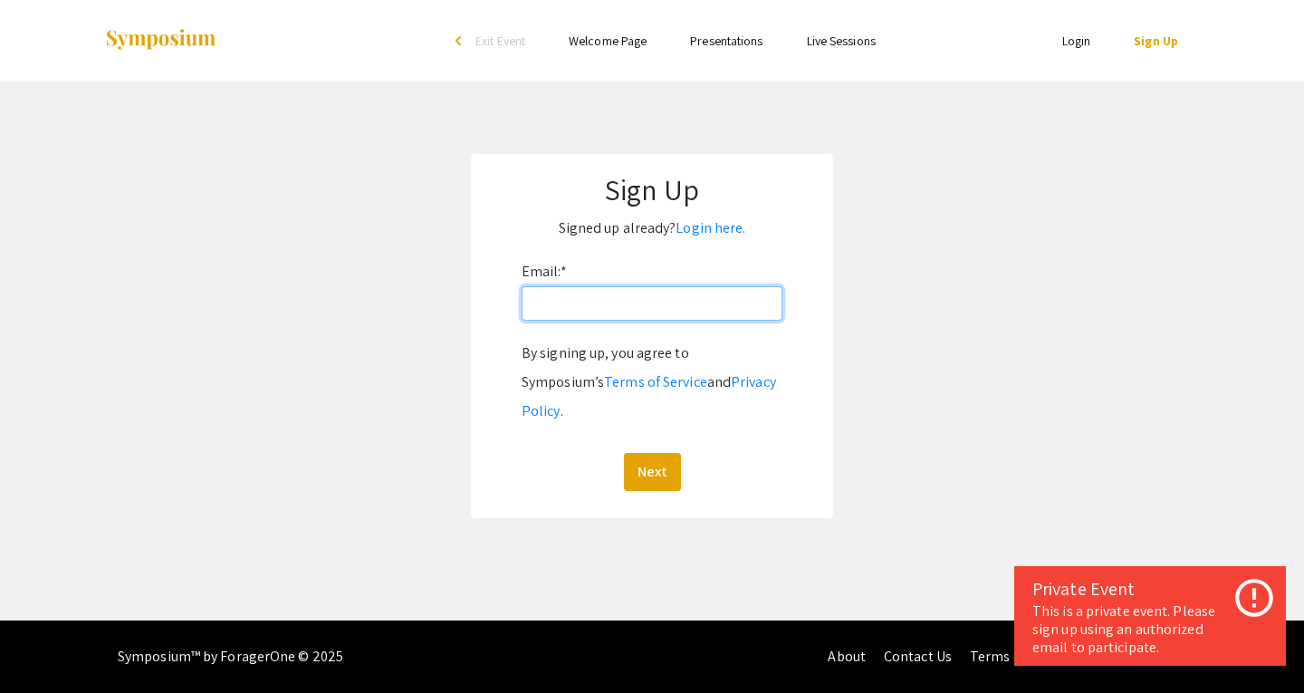
click at [584, 297] on input "Email: *" at bounding box center [651, 303] width 261 height 34
type input "hcrockell@unr.edu"
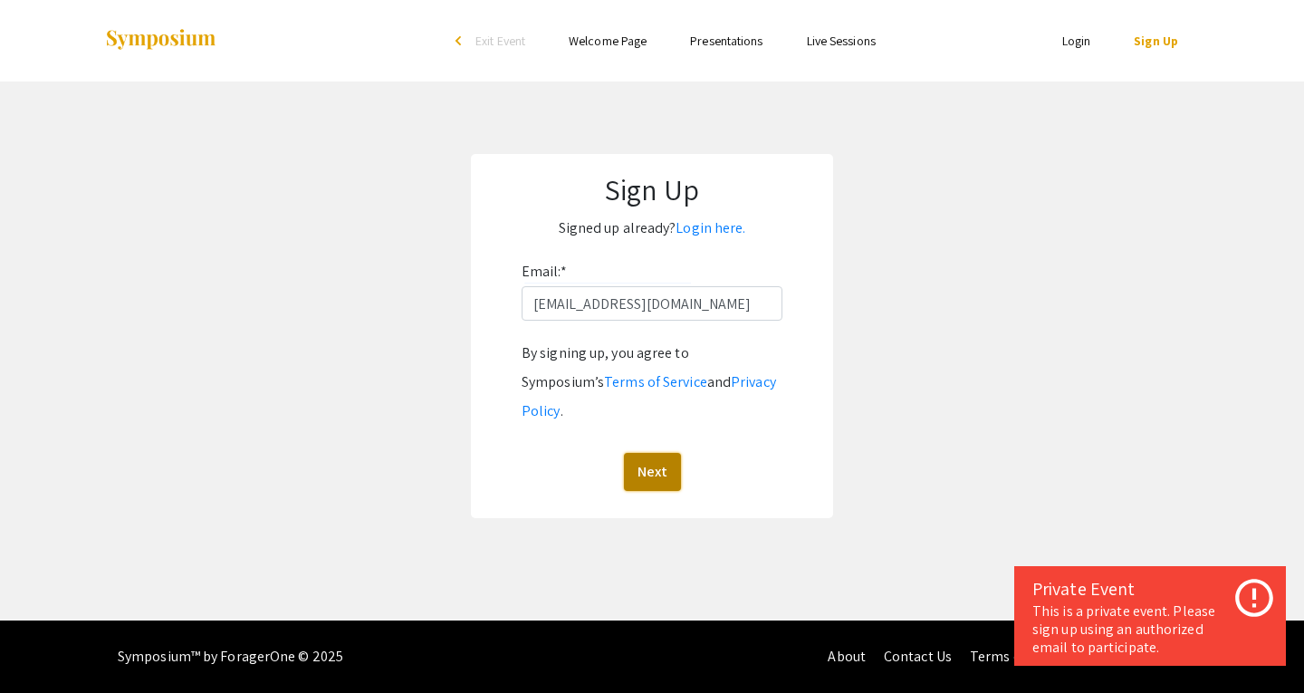
click at [638, 453] on button "Next" at bounding box center [652, 472] width 57 height 38
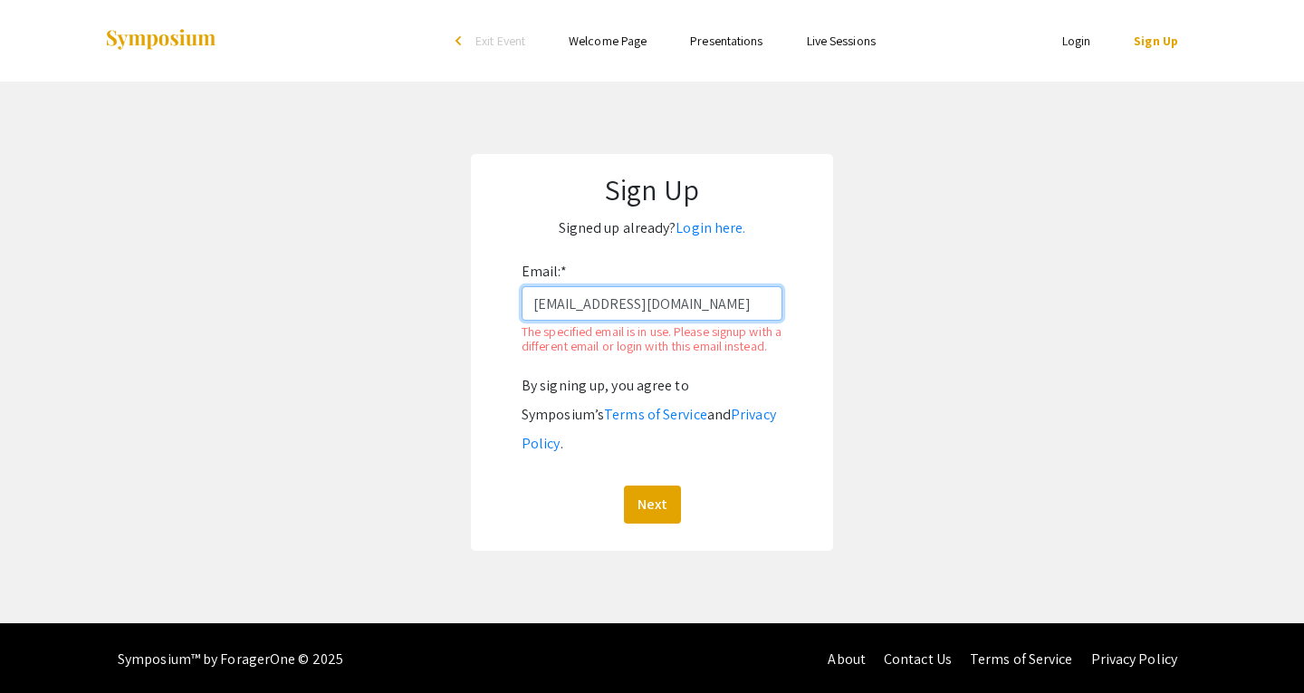
click at [665, 299] on input "hcrockell@unr.edu" at bounding box center [651, 303] width 261 height 34
drag, startPoint x: 654, startPoint y: 301, endPoint x: 495, endPoint y: 271, distance: 161.4
click at [495, 271] on form "Email: * hcrockell@unr.edu The specified email is in use. Please signup with a …" at bounding box center [652, 390] width 326 height 266
click at [717, 225] on link "Login here." at bounding box center [710, 227] width 70 height 19
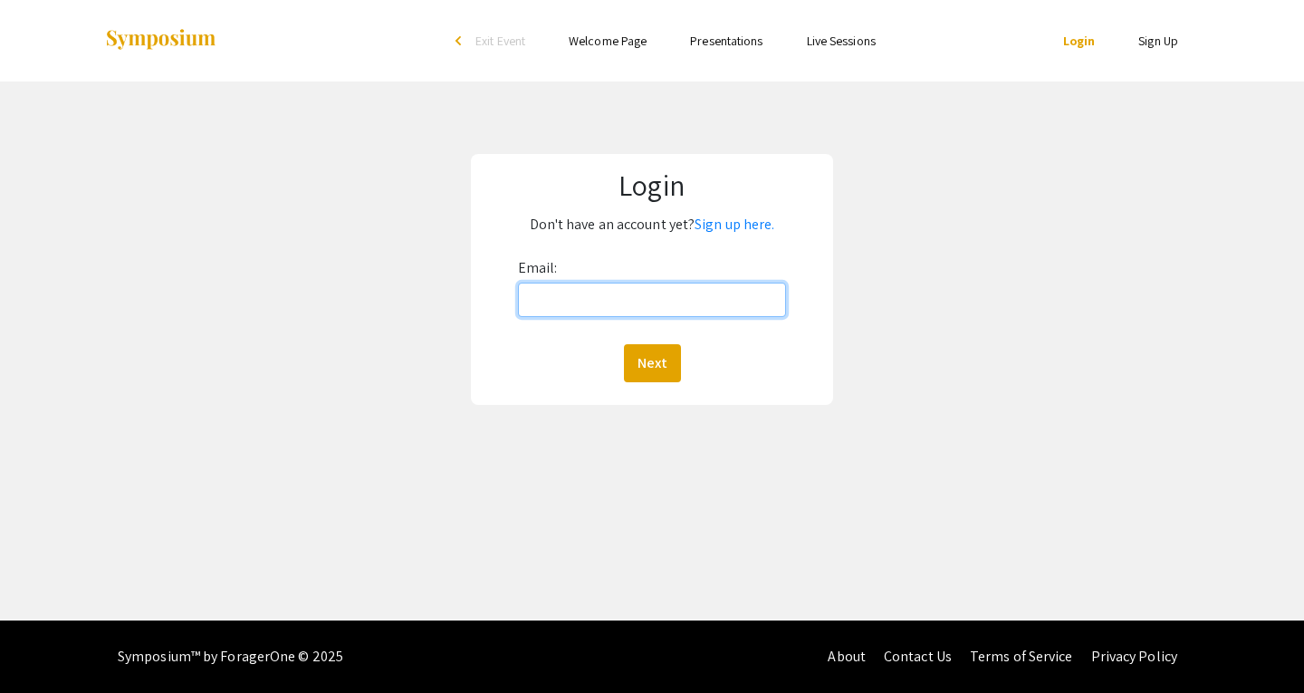
click at [615, 305] on input "Email:" at bounding box center [652, 299] width 269 height 34
type input "hcrockell@unr.edu"
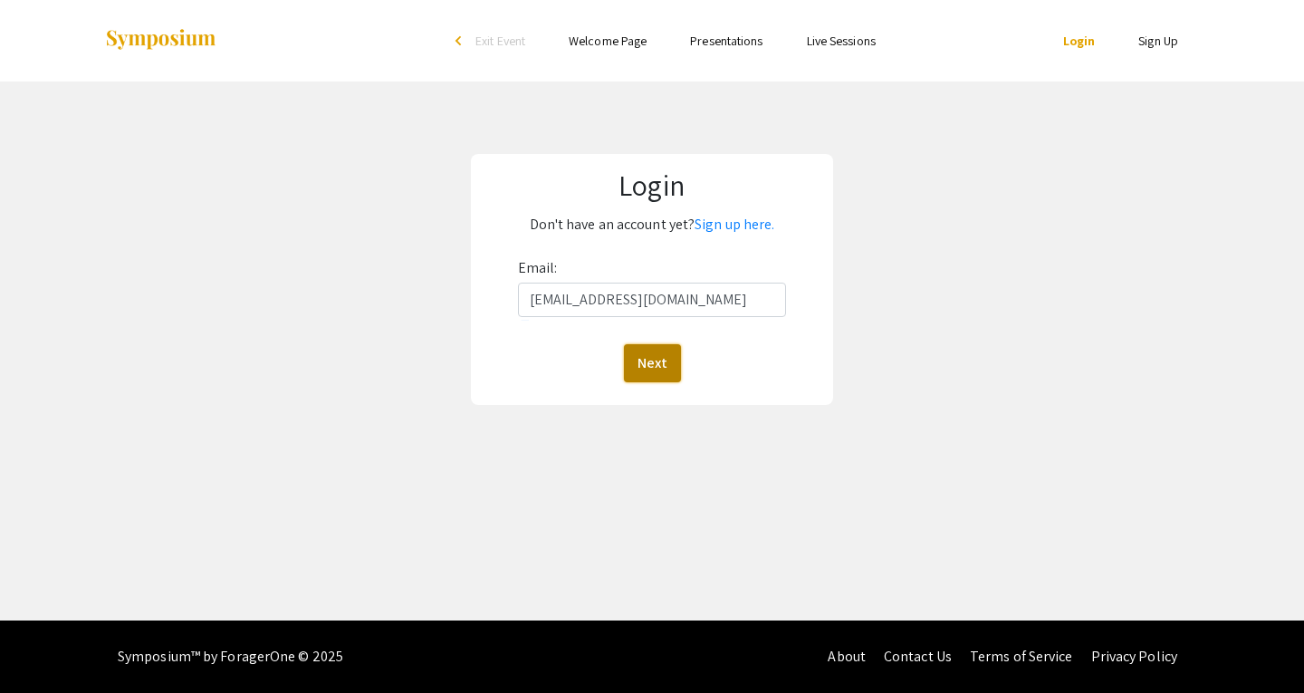
click at [658, 376] on button "Next" at bounding box center [652, 363] width 57 height 38
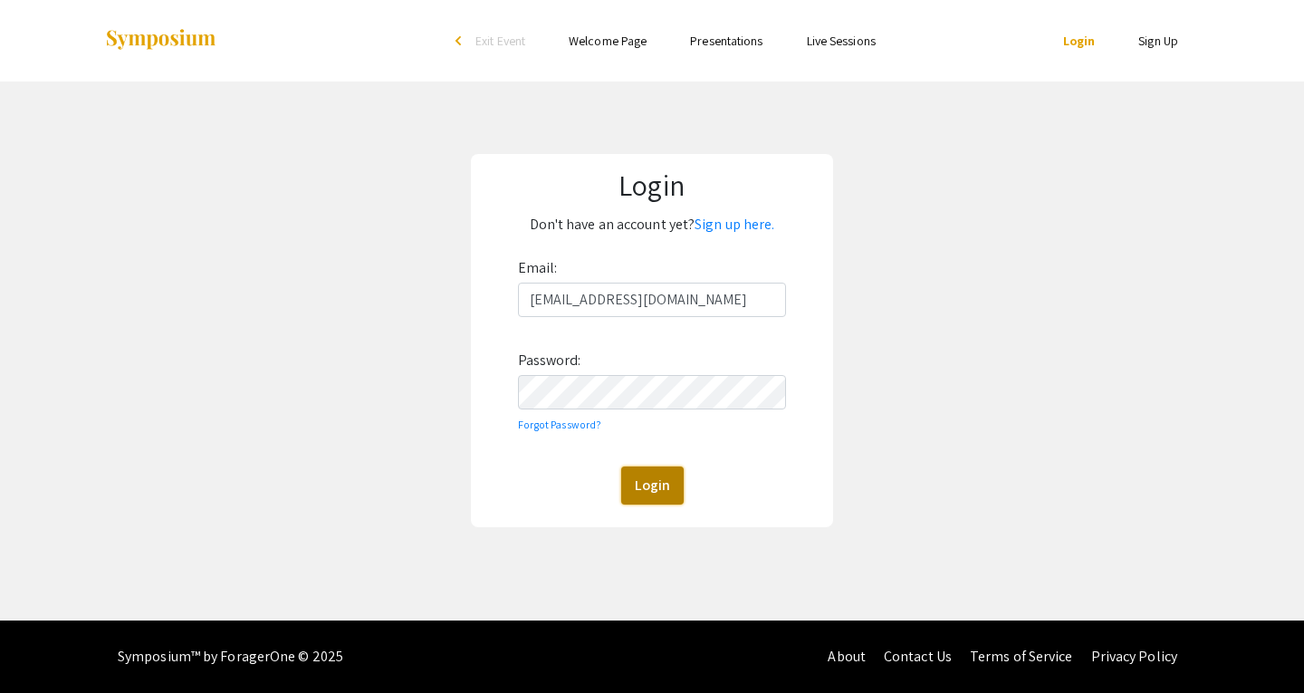
click at [647, 477] on button "Login" at bounding box center [652, 485] width 62 height 38
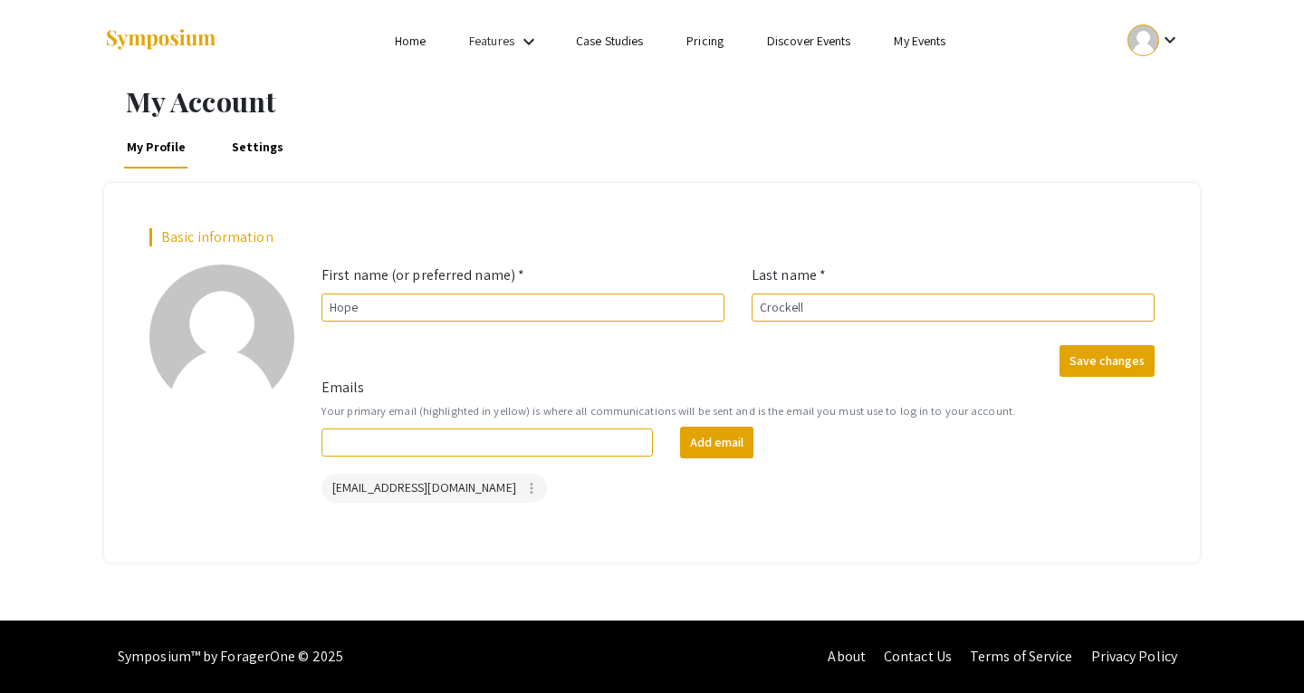
click at [413, 42] on link "Home" at bounding box center [410, 41] width 31 height 16
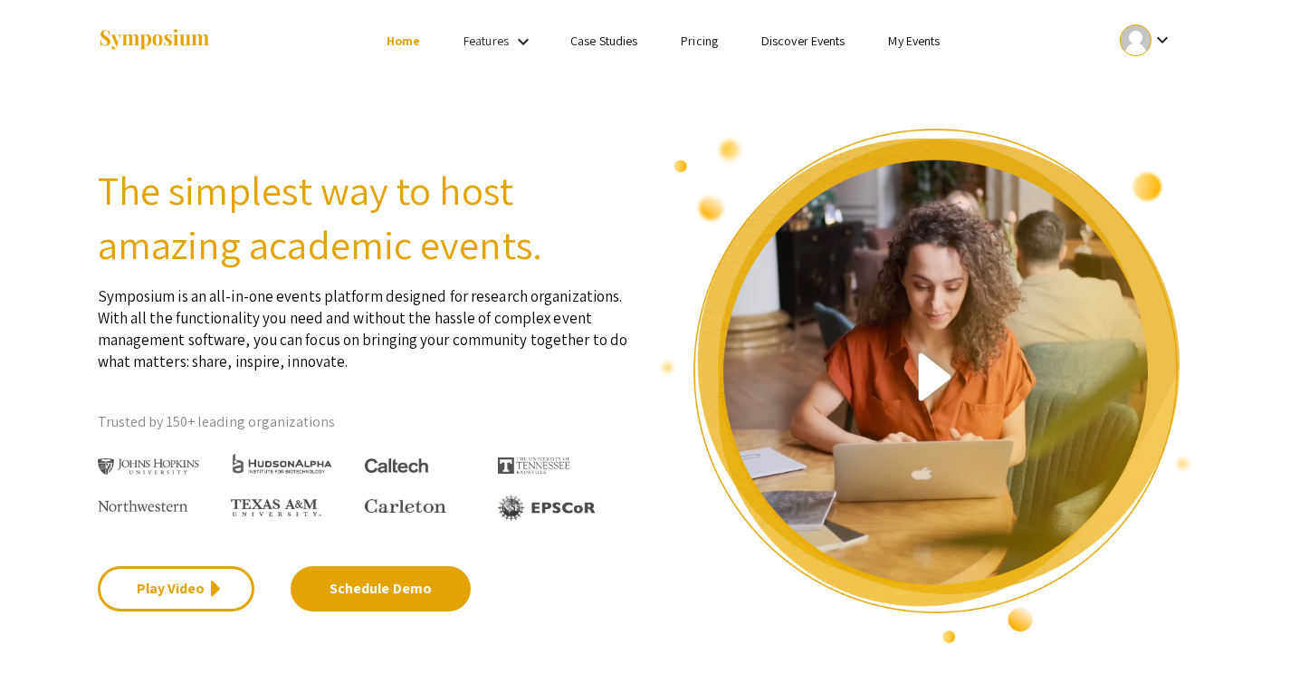
click at [492, 40] on link "Features" at bounding box center [486, 41] width 45 height 16
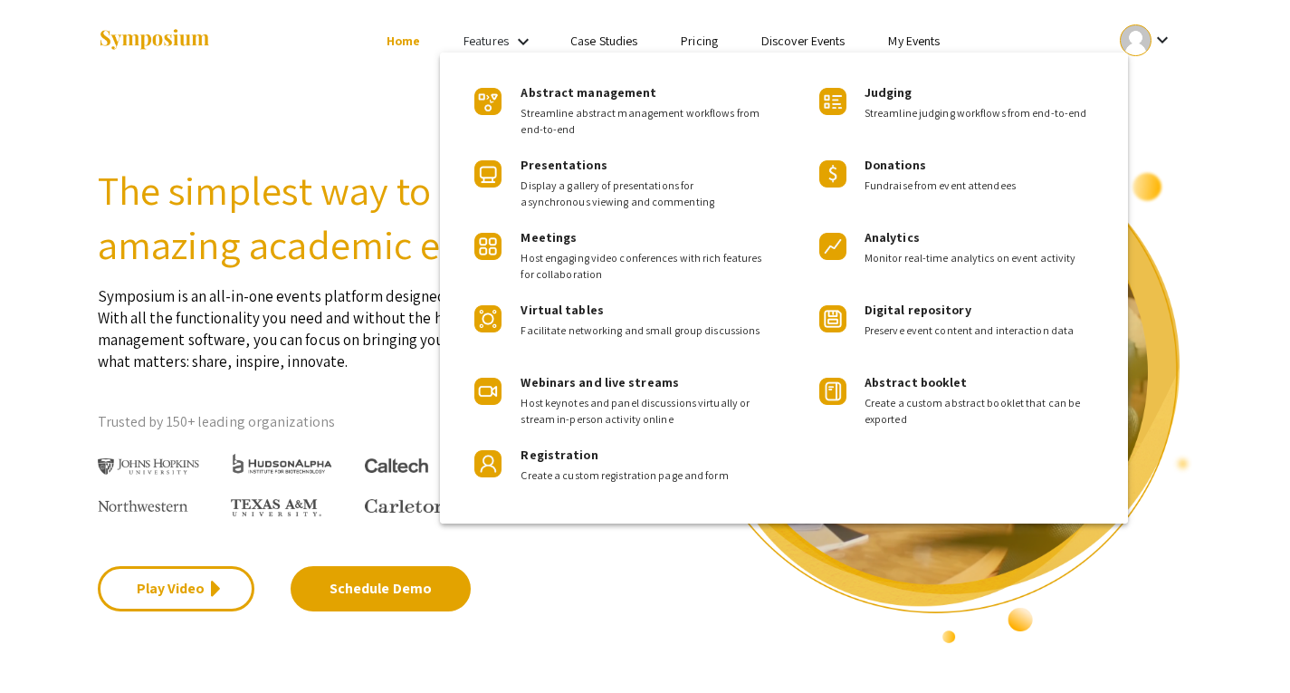
click at [402, 43] on div at bounding box center [645, 346] width 1290 height 693
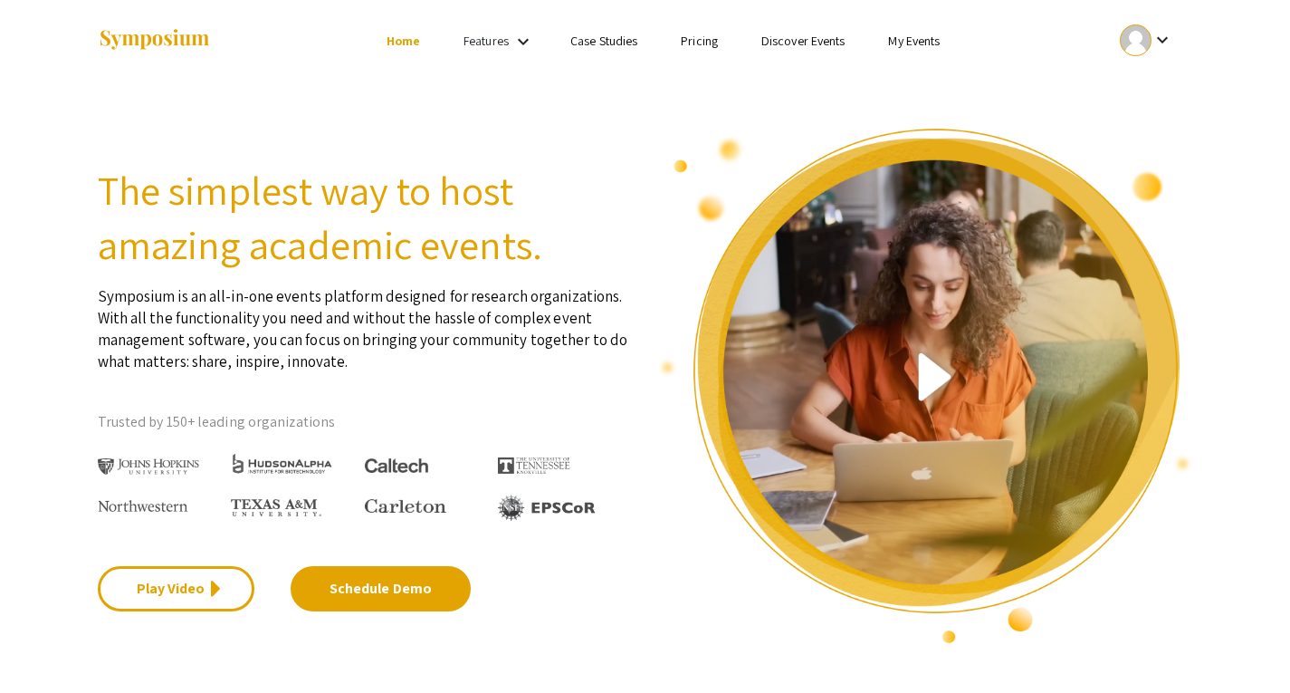
click at [494, 43] on link "Features" at bounding box center [486, 41] width 45 height 16
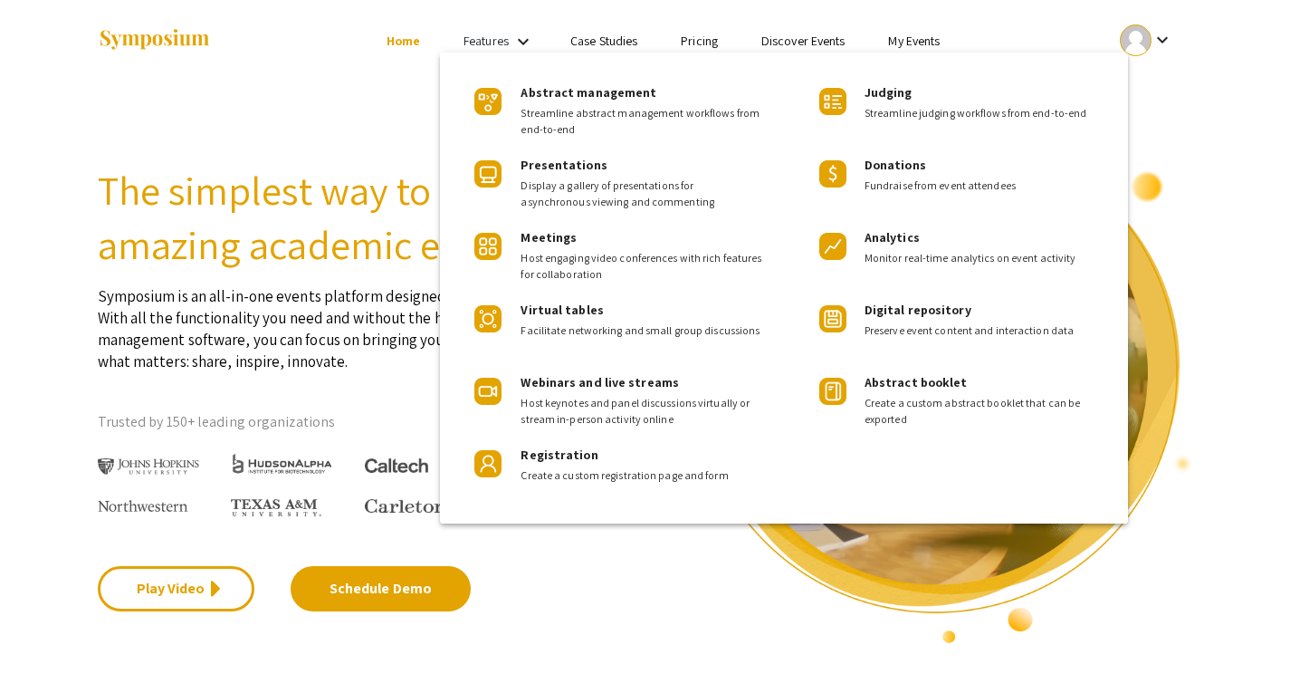
click at [918, 44] on div at bounding box center [645, 346] width 1290 height 693
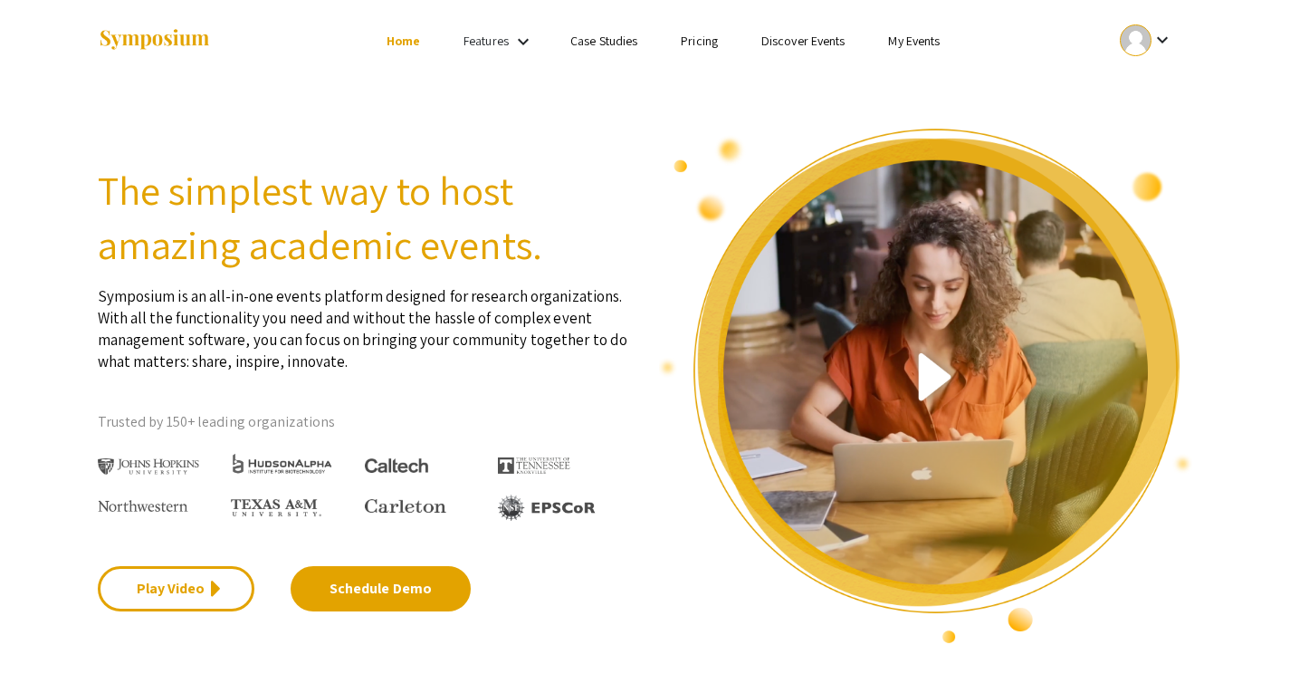
click at [905, 32] on li "My Events" at bounding box center [913, 41] width 95 height 22
click at [906, 46] on link "My Events" at bounding box center [914, 41] width 52 height 16
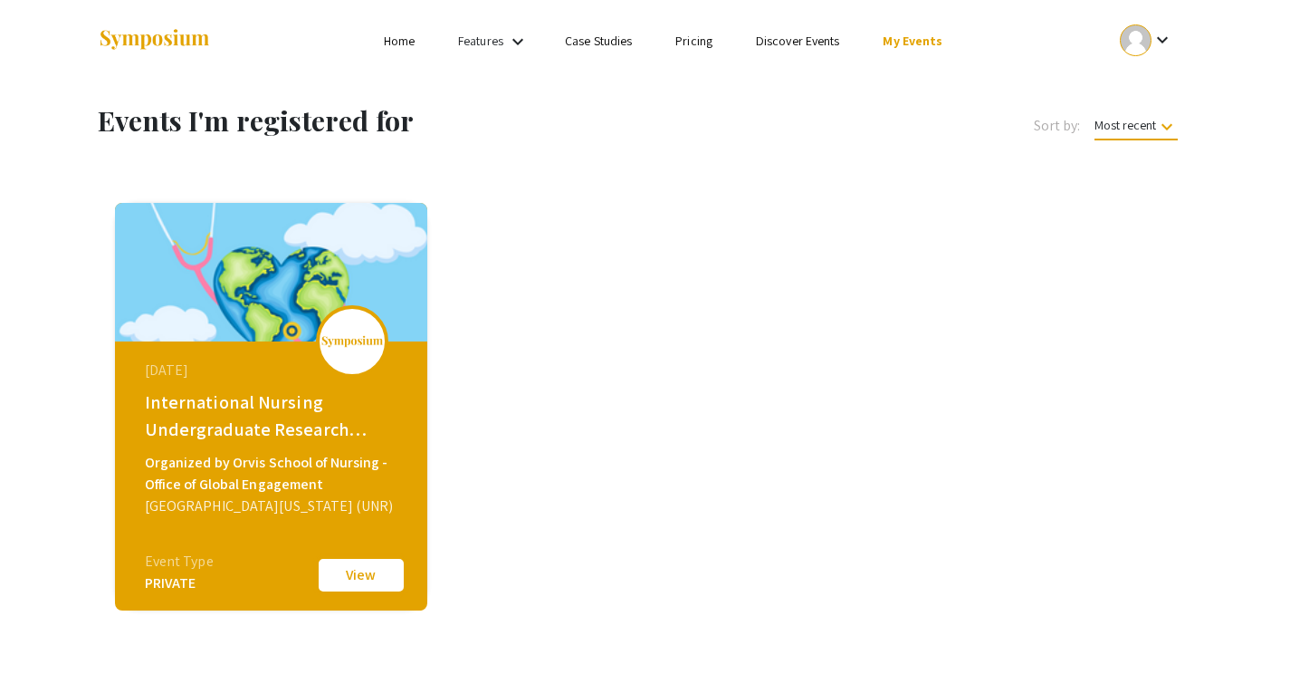
click at [349, 578] on button "View" at bounding box center [361, 575] width 91 height 38
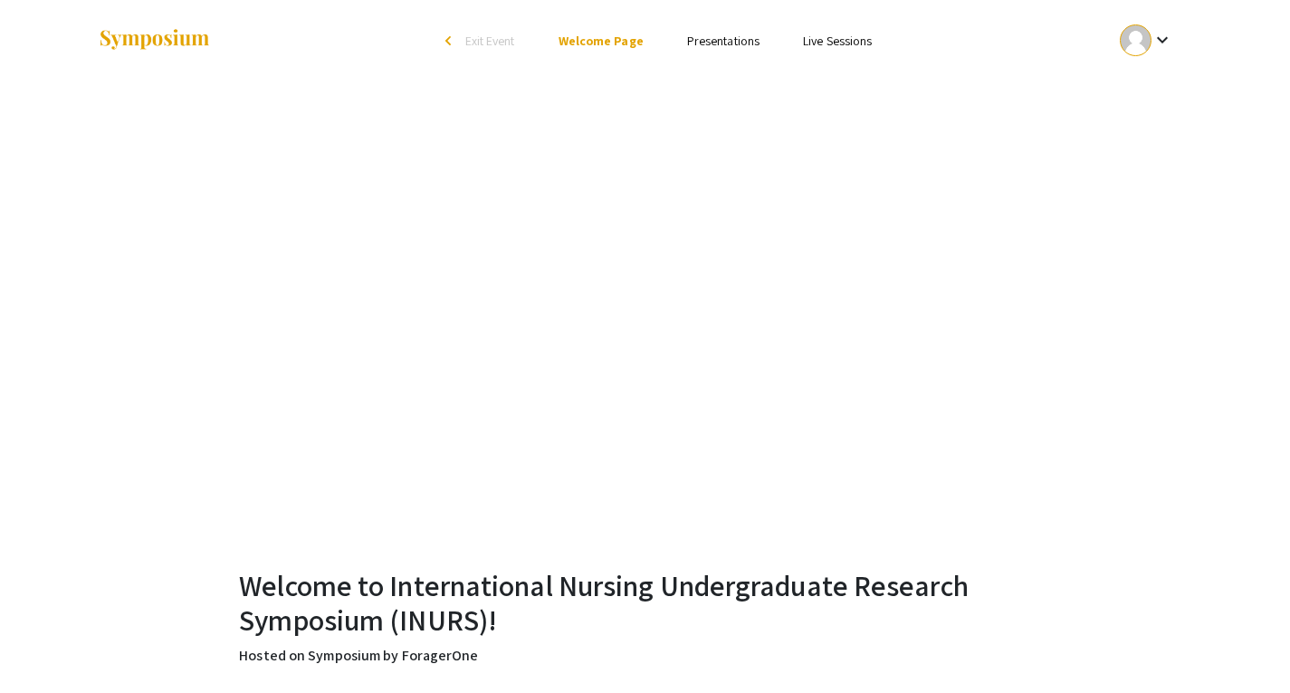
click at [717, 46] on link "Presentations" at bounding box center [723, 41] width 72 height 16
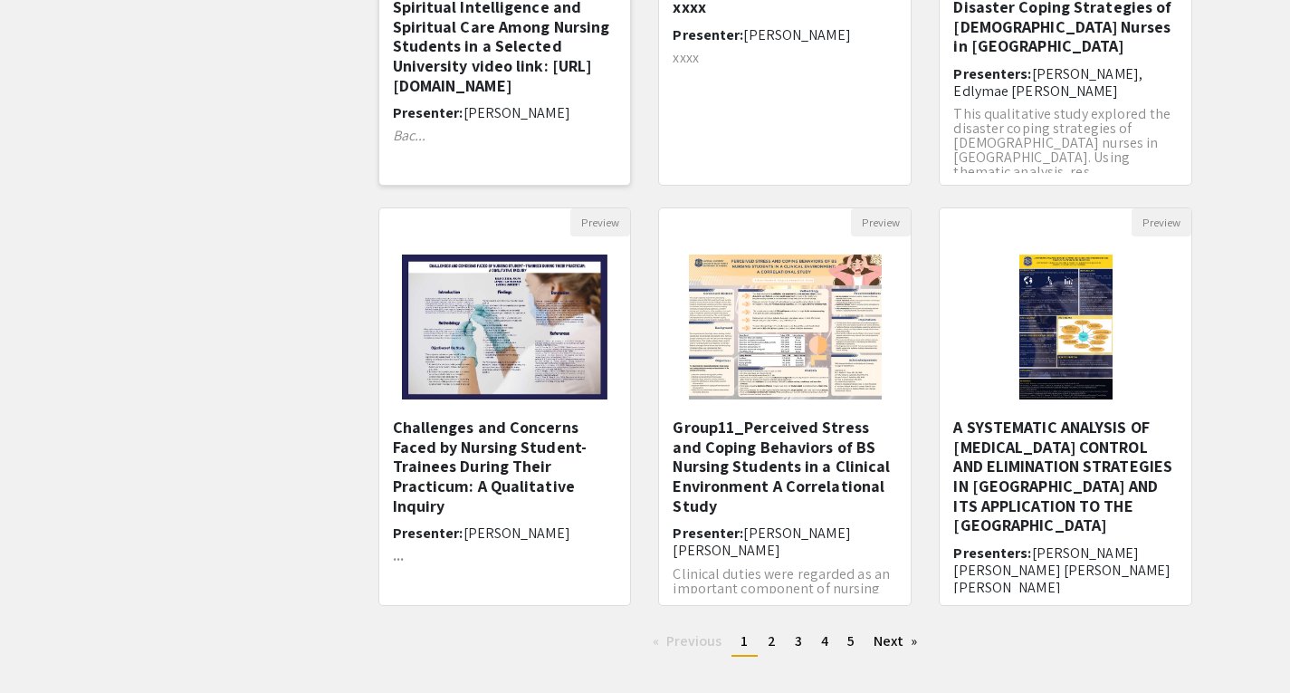
scroll to position [420, 0]
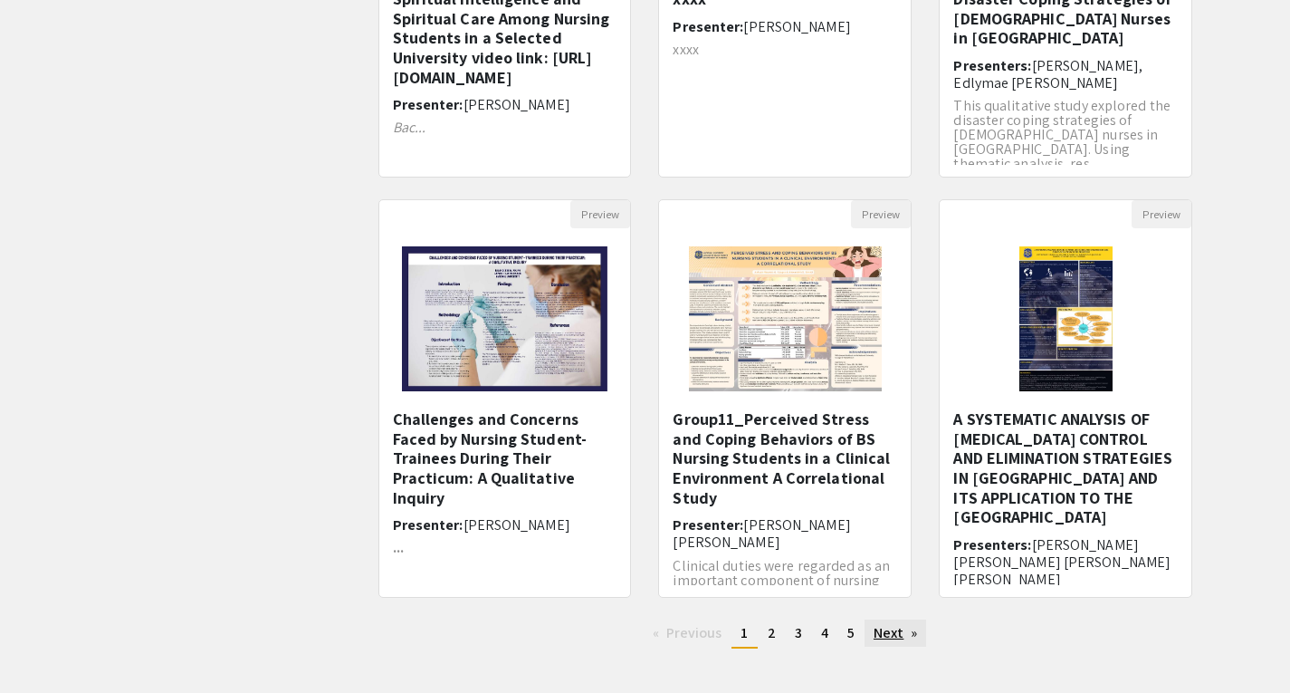
click at [914, 626] on link "Next page" at bounding box center [896, 632] width 62 height 27
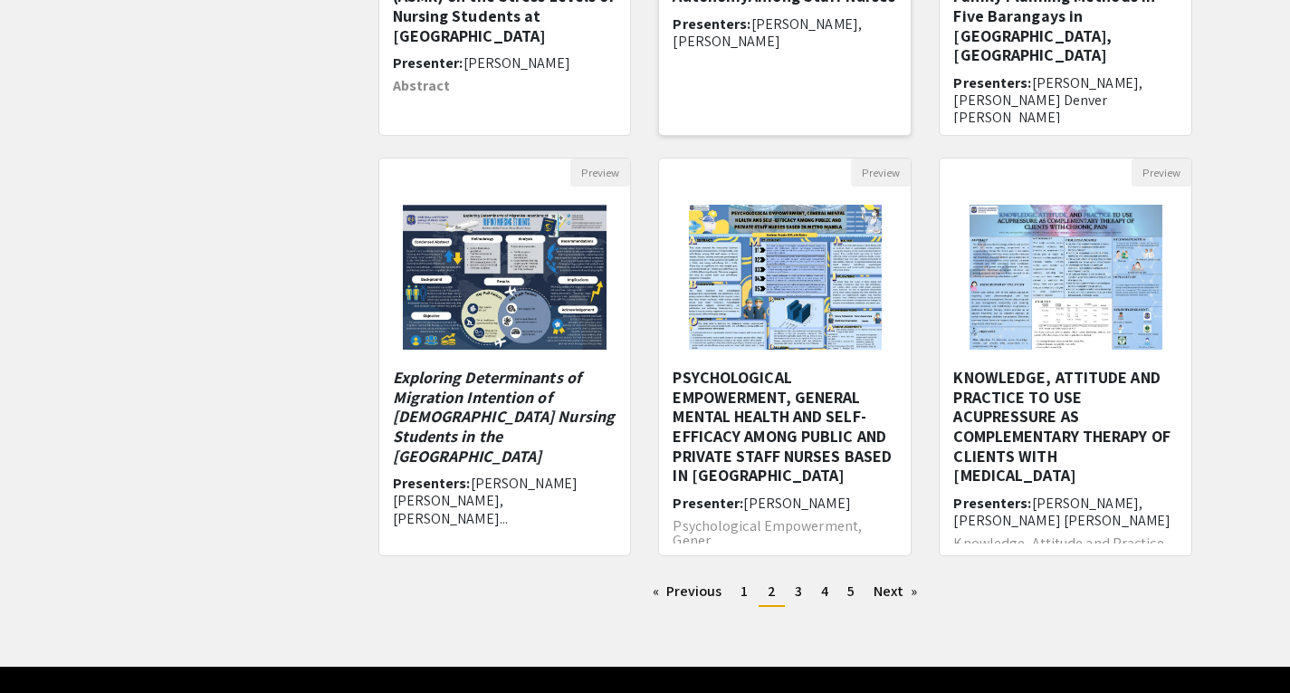
scroll to position [508, 0]
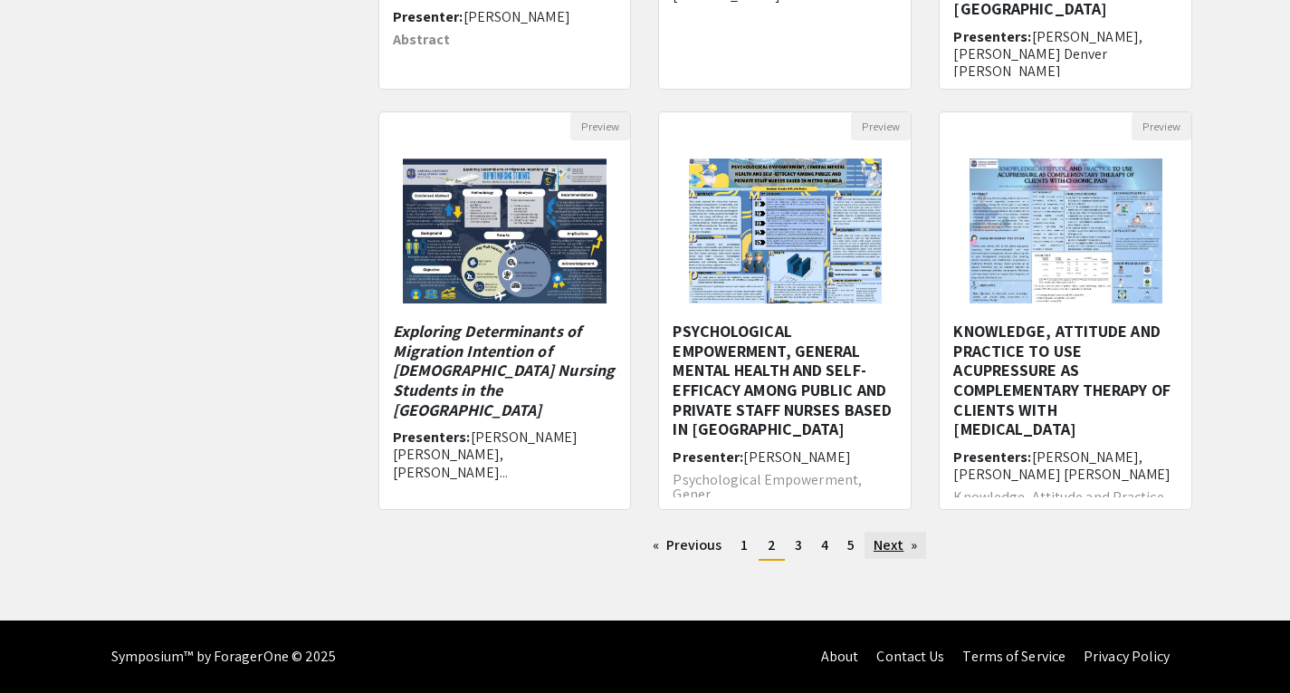
click at [894, 540] on link "Next page" at bounding box center [896, 544] width 62 height 27
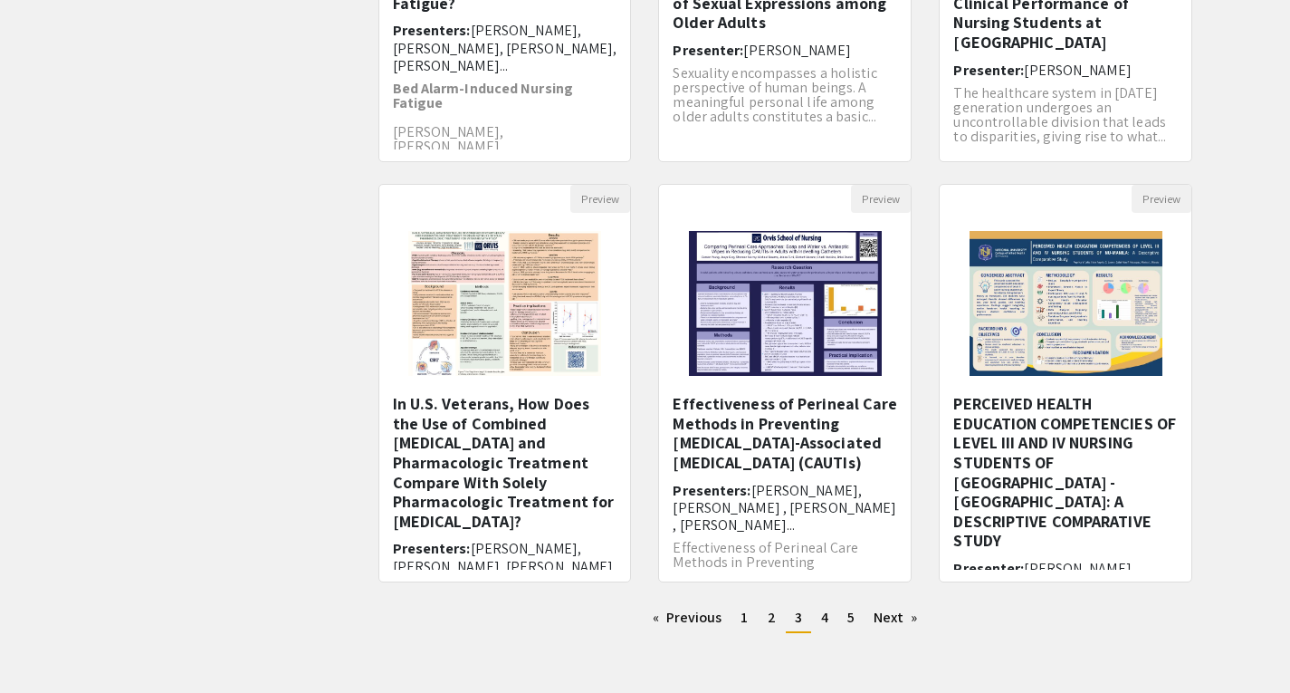
scroll to position [508, 0]
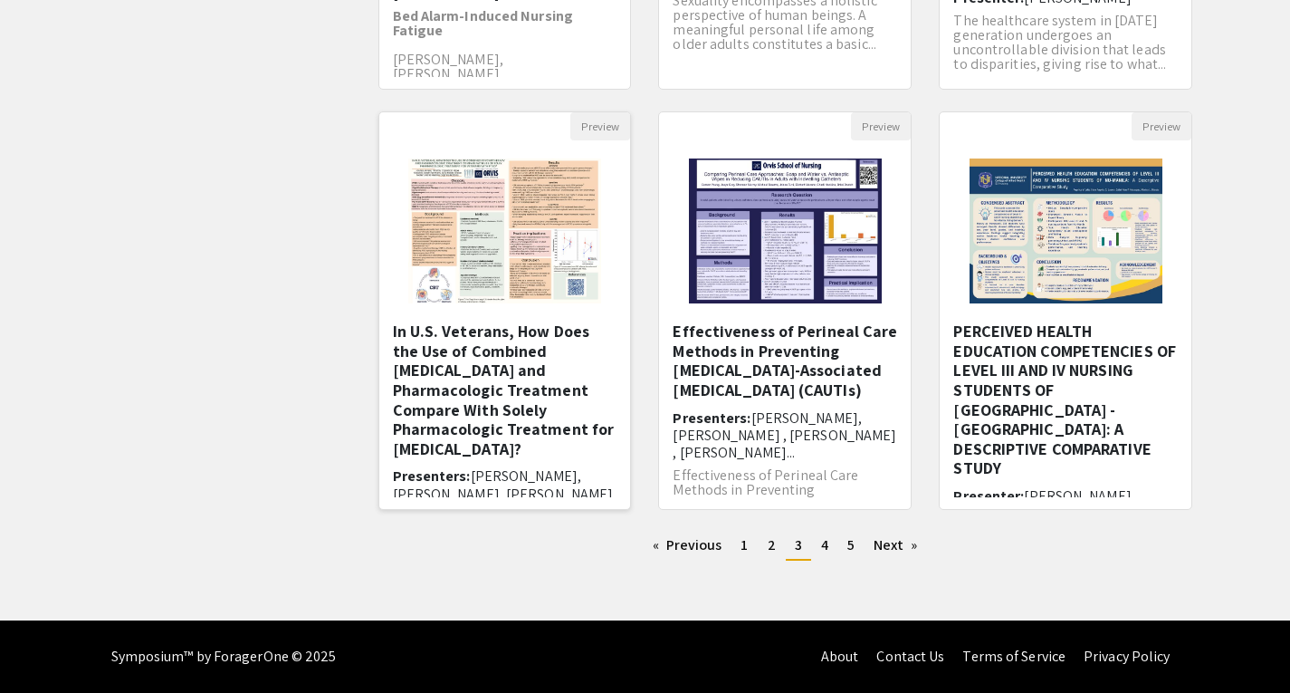
click at [480, 311] on img "Open Presentation <p>In U.S. Veterans, How Does the Use of Combined Psychothera…" at bounding box center [504, 230] width 229 height 181
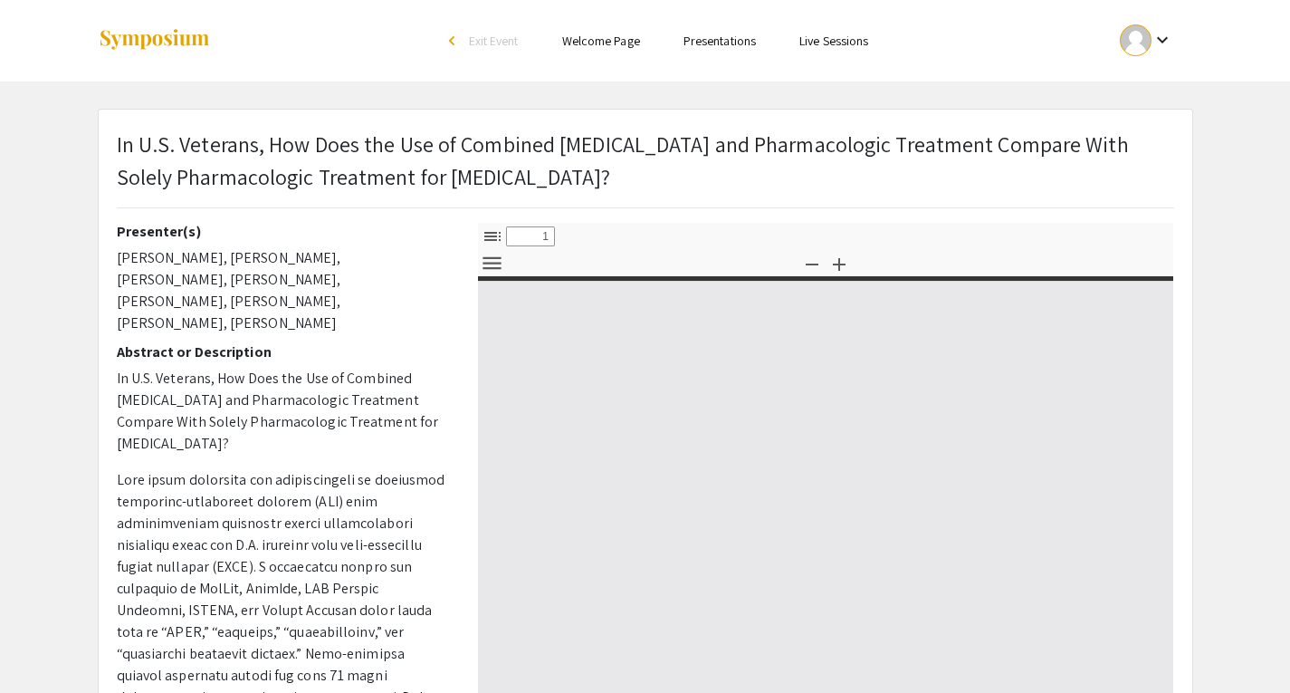
select select "custom"
type input "0"
select select "custom"
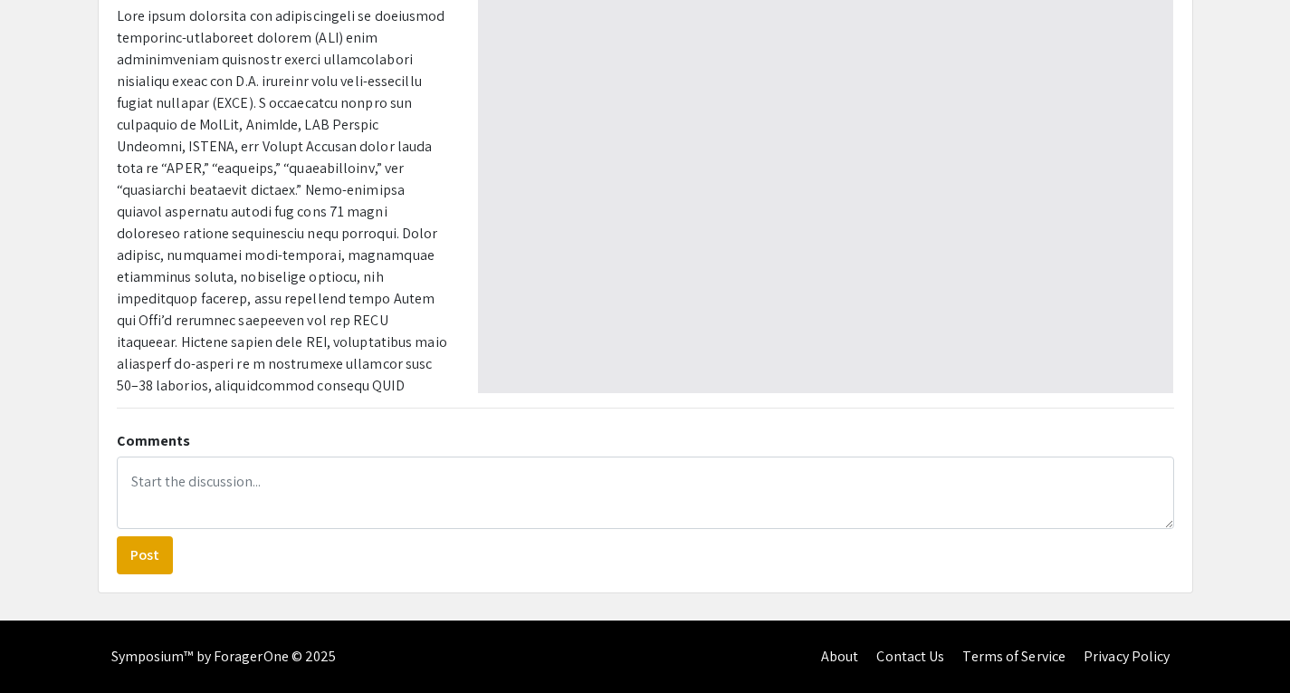
type input "1"
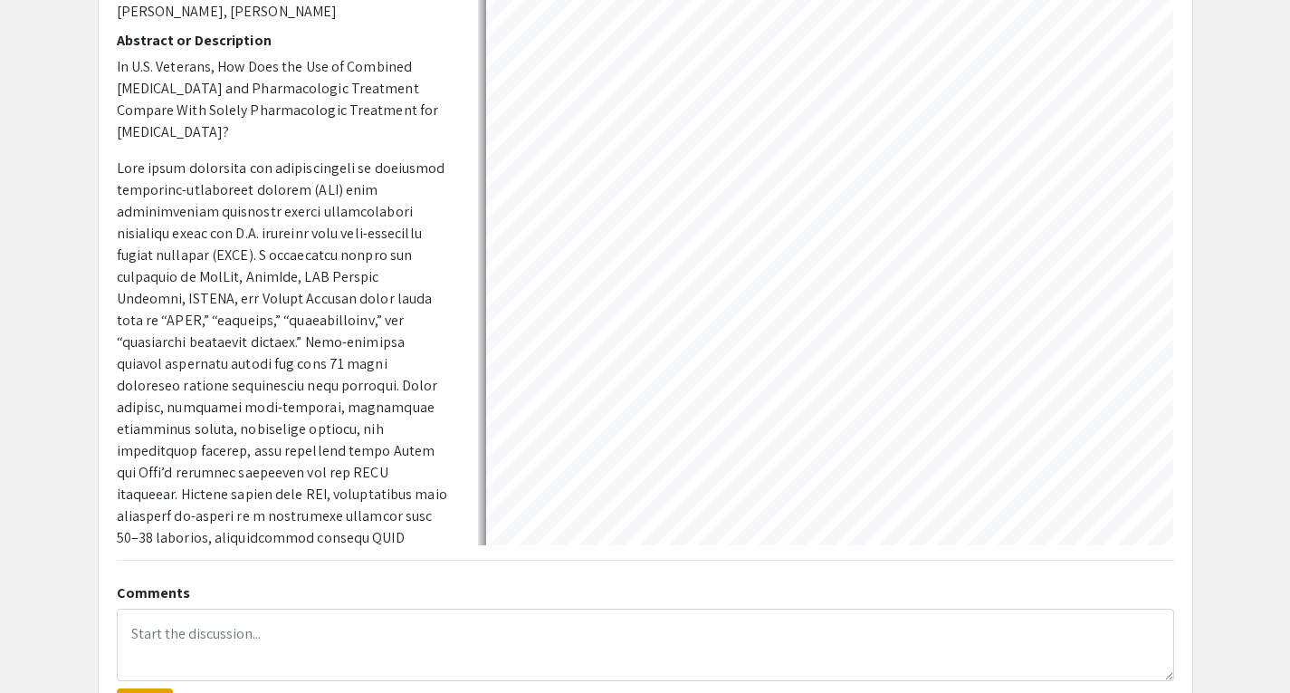
scroll to position [237, 0]
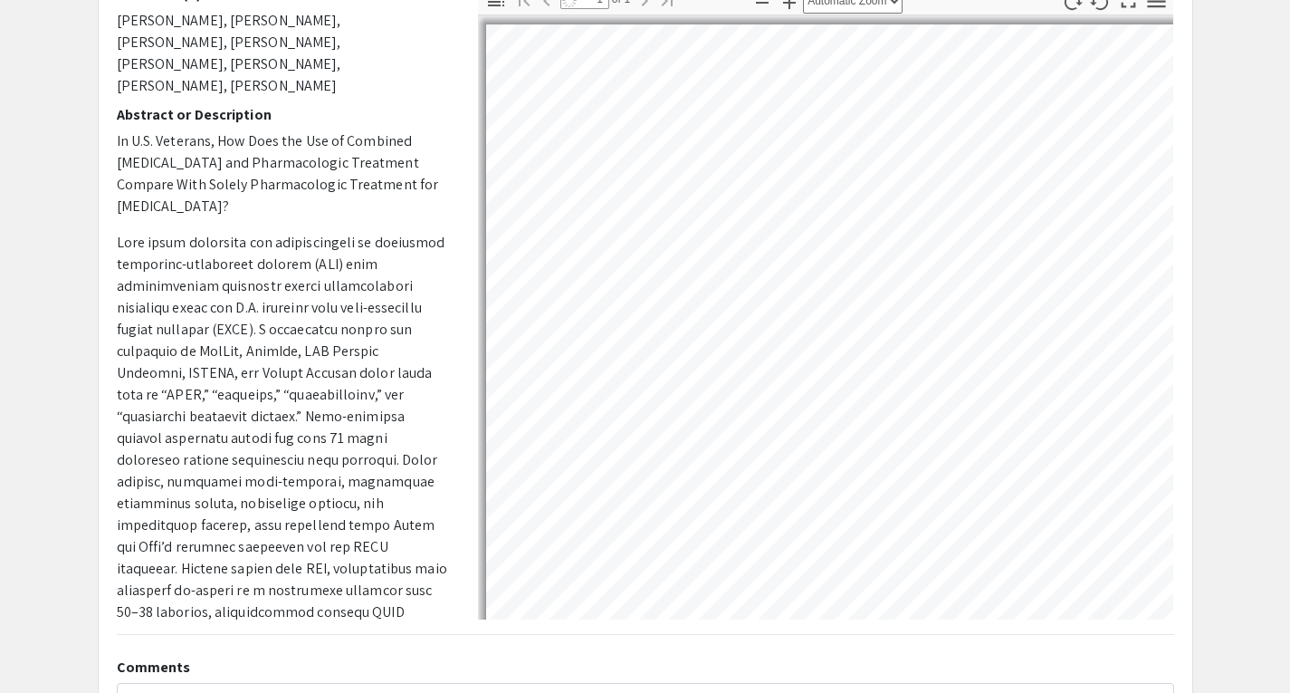
select select "auto"
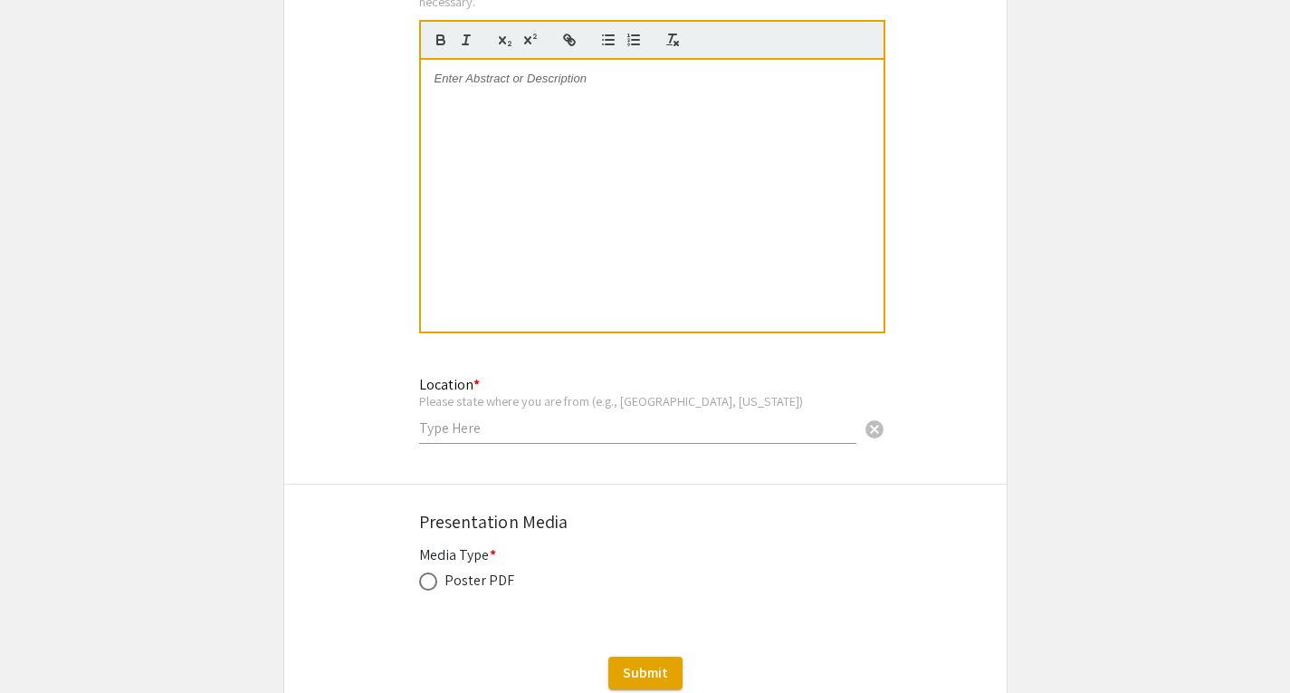
scroll to position [1569, 0]
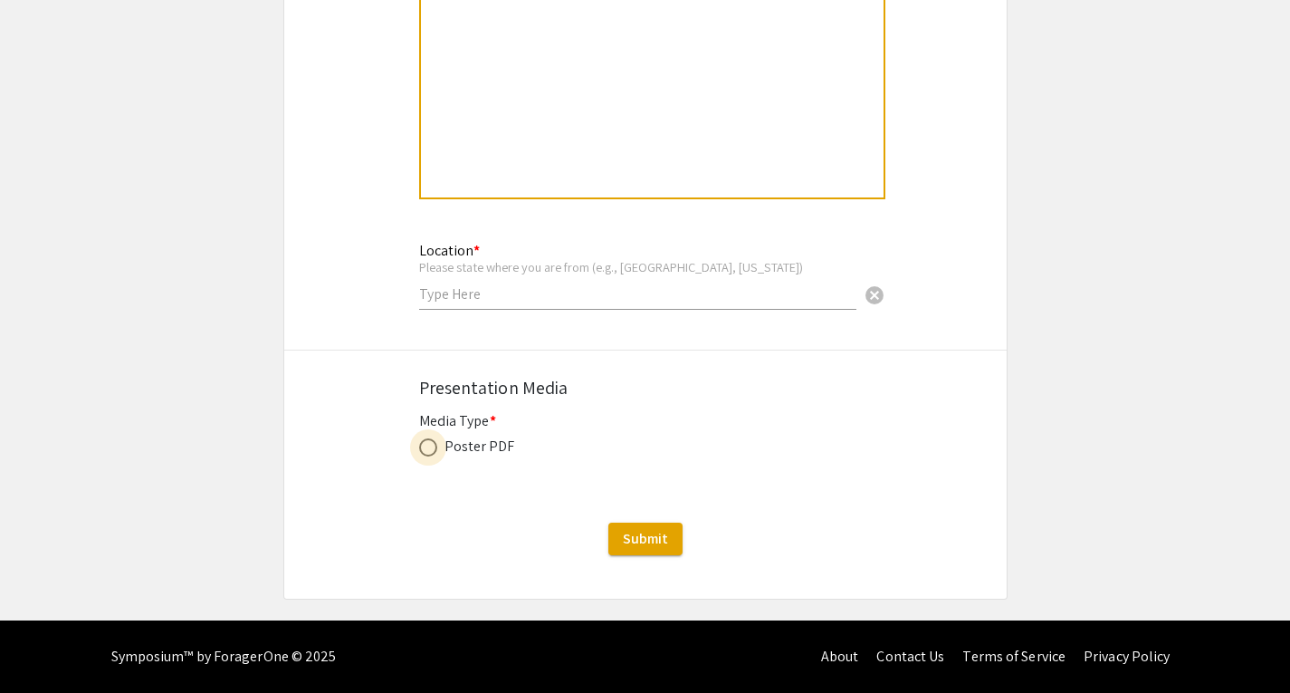
click at [429, 448] on span at bounding box center [428, 447] width 18 height 18
click at [429, 448] on input "radio" at bounding box center [428, 447] width 18 height 18
radio input "true"
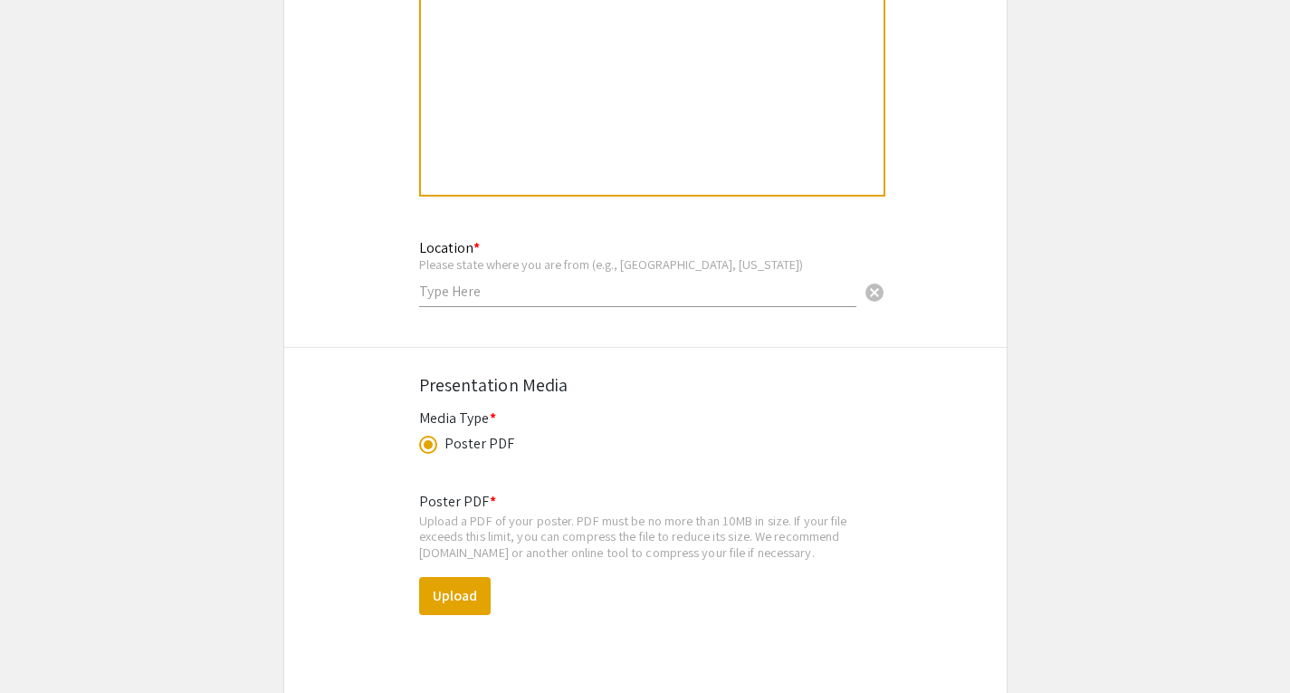
click at [424, 446] on span at bounding box center [428, 444] width 9 height 9
click at [424, 446] on input "radio" at bounding box center [428, 444] width 18 height 18
click at [422, 447] on span at bounding box center [428, 444] width 18 height 18
click at [422, 447] on input "radio" at bounding box center [428, 444] width 18 height 18
